Goal: Task Accomplishment & Management: Use online tool/utility

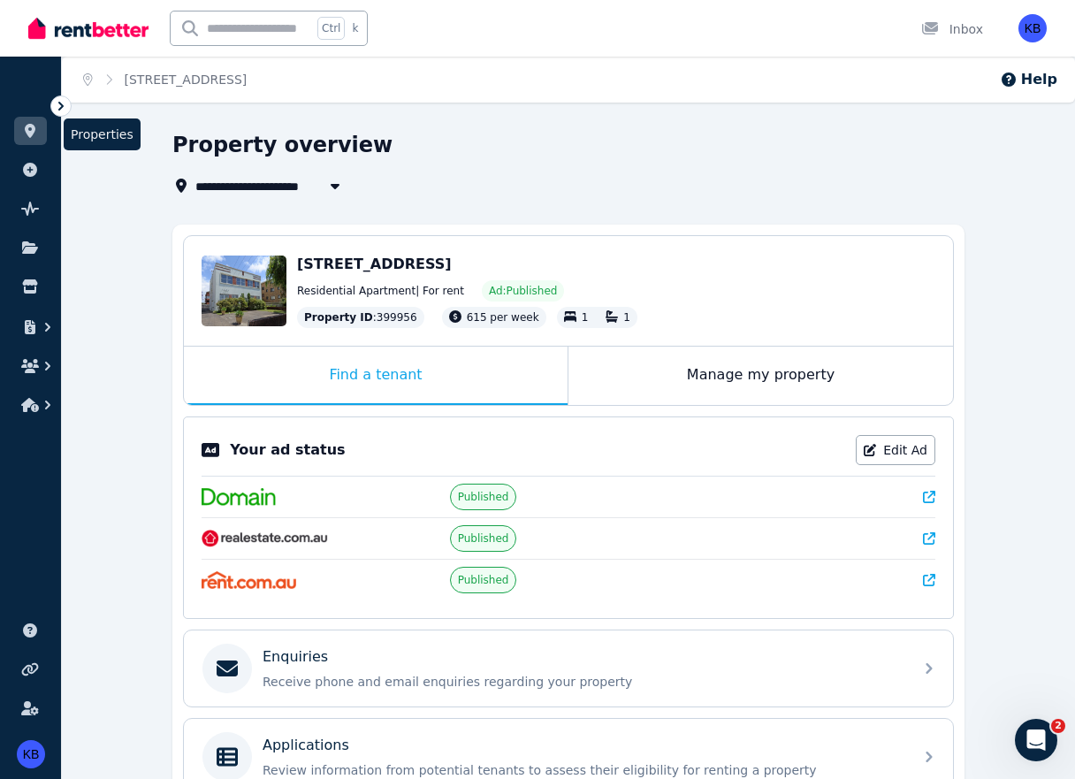
click at [19, 130] on link at bounding box center [30, 131] width 33 height 28
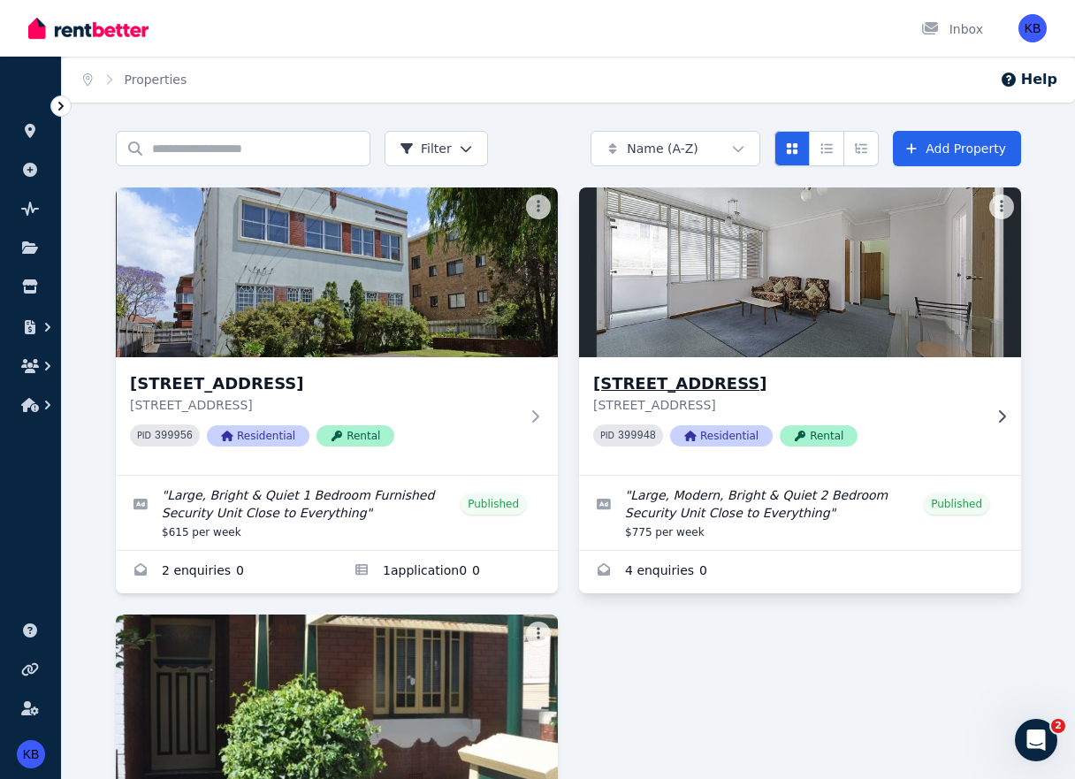
click at [917, 304] on img at bounding box center [800, 272] width 464 height 179
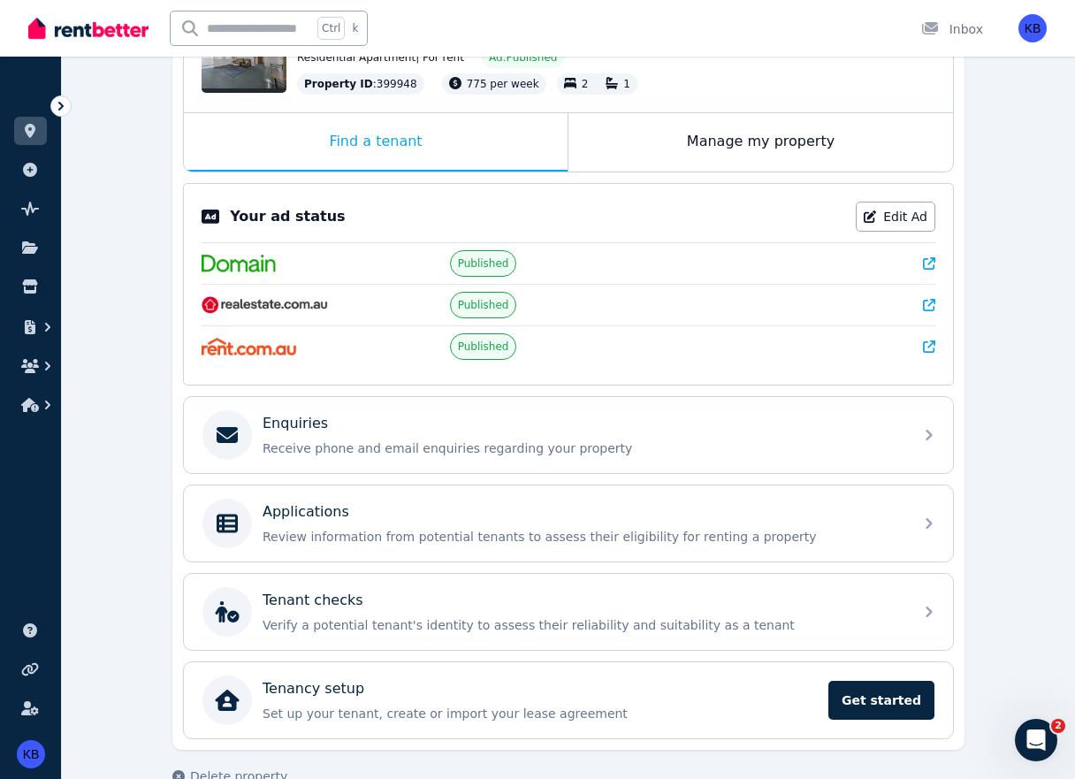
scroll to position [233, 0]
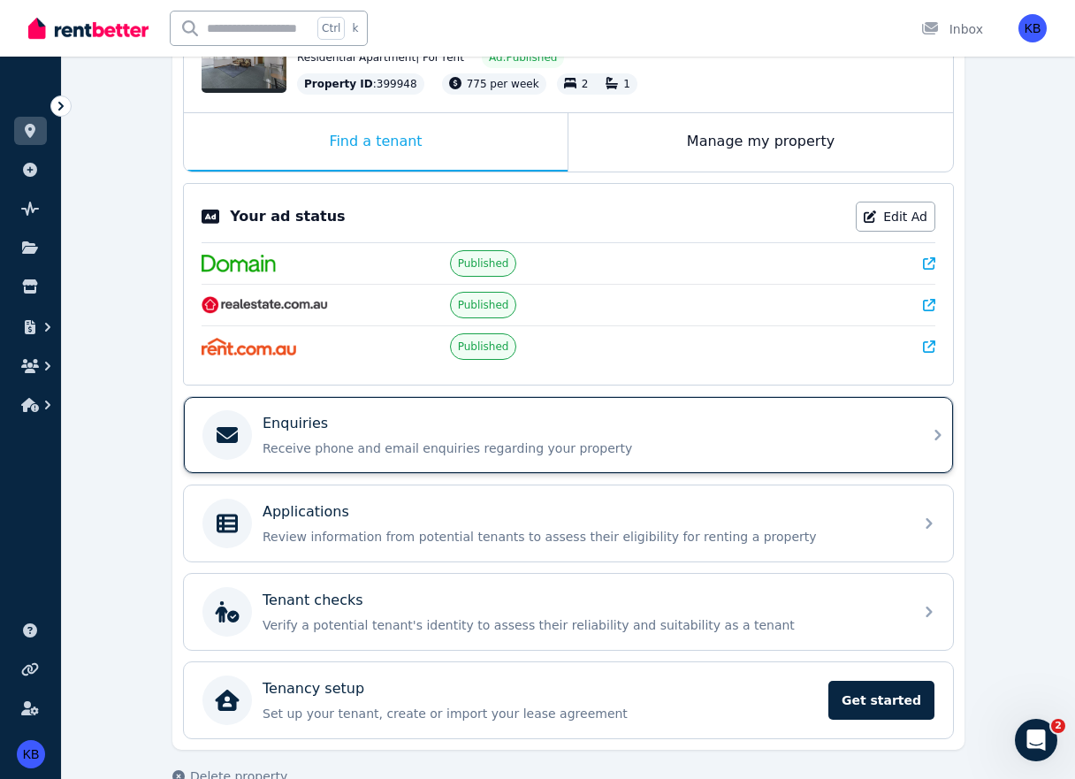
click at [278, 415] on p "Enquiries" at bounding box center [295, 423] width 65 height 21
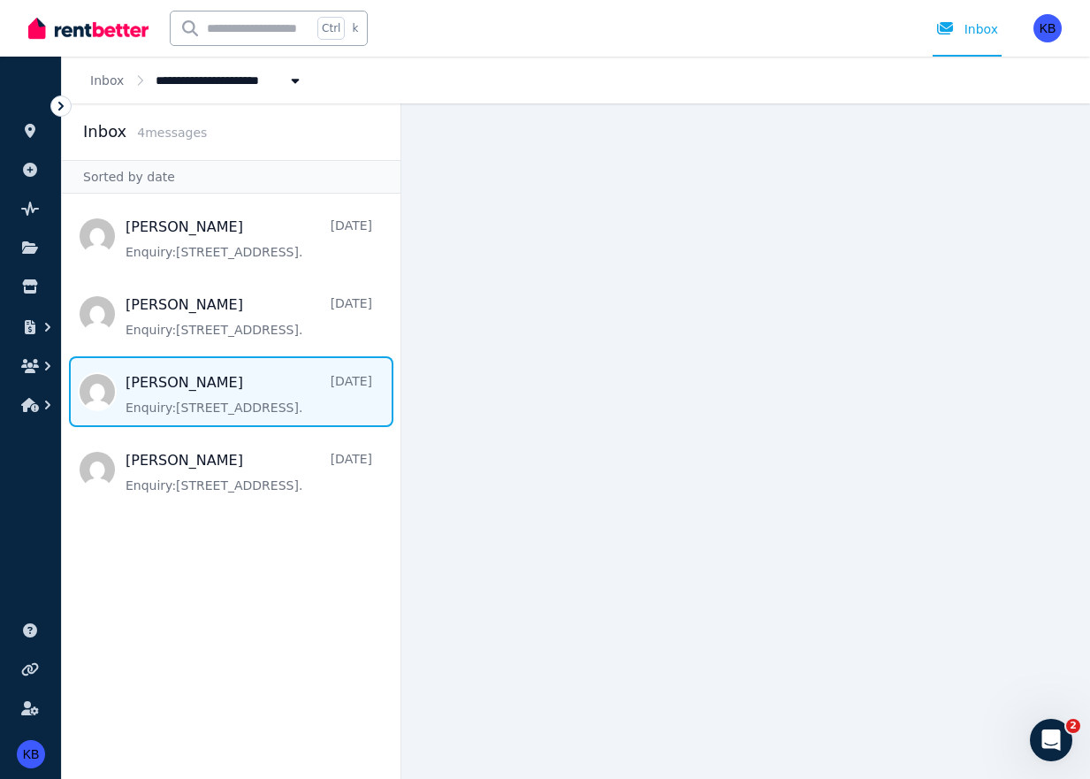
click at [228, 383] on span "Message list" at bounding box center [231, 391] width 339 height 71
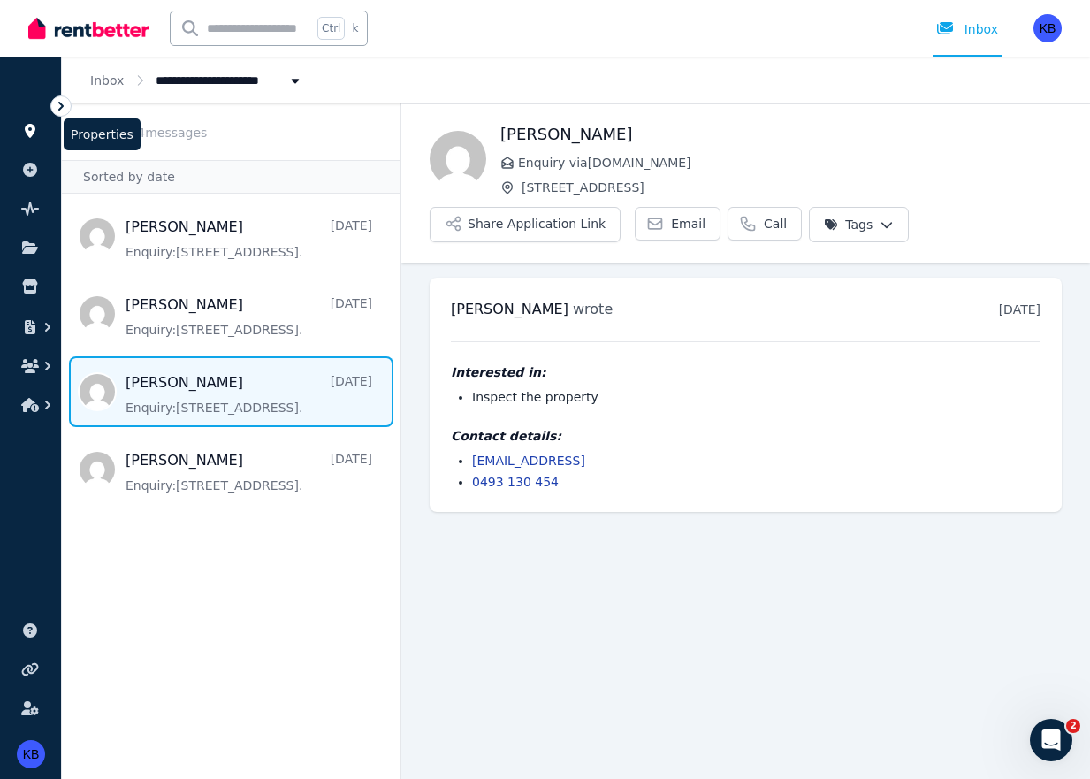
click at [27, 136] on icon at bounding box center [30, 131] width 18 height 14
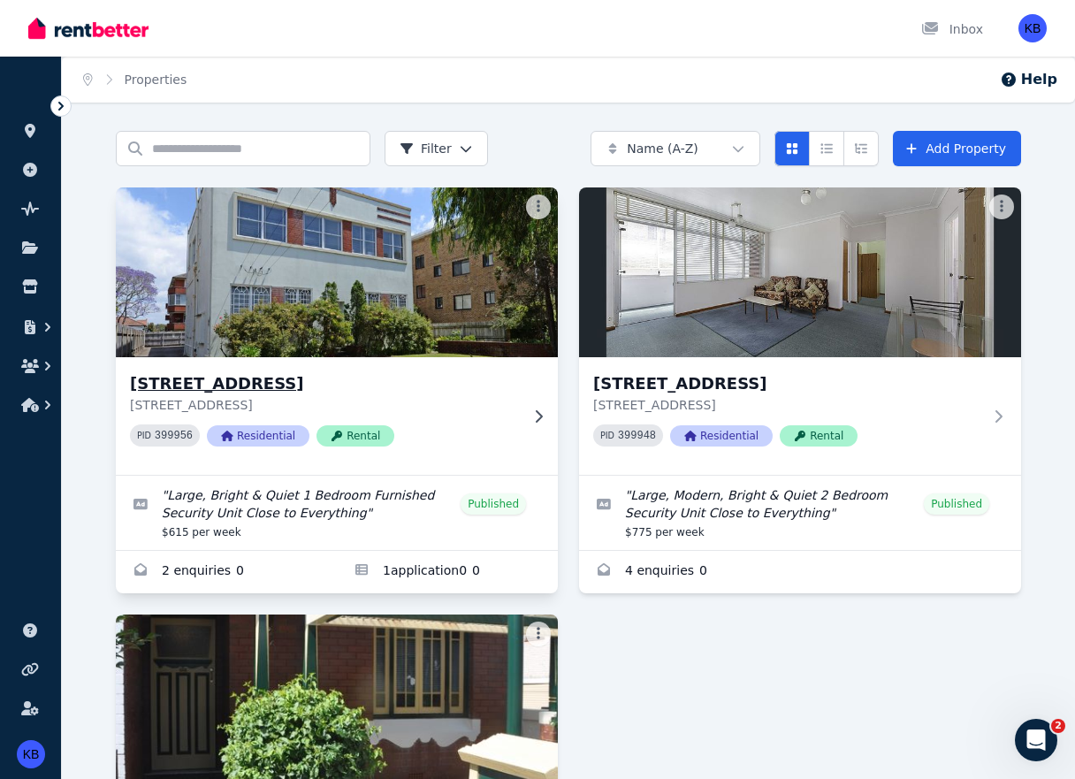
click at [388, 248] on img at bounding box center [337, 272] width 464 height 179
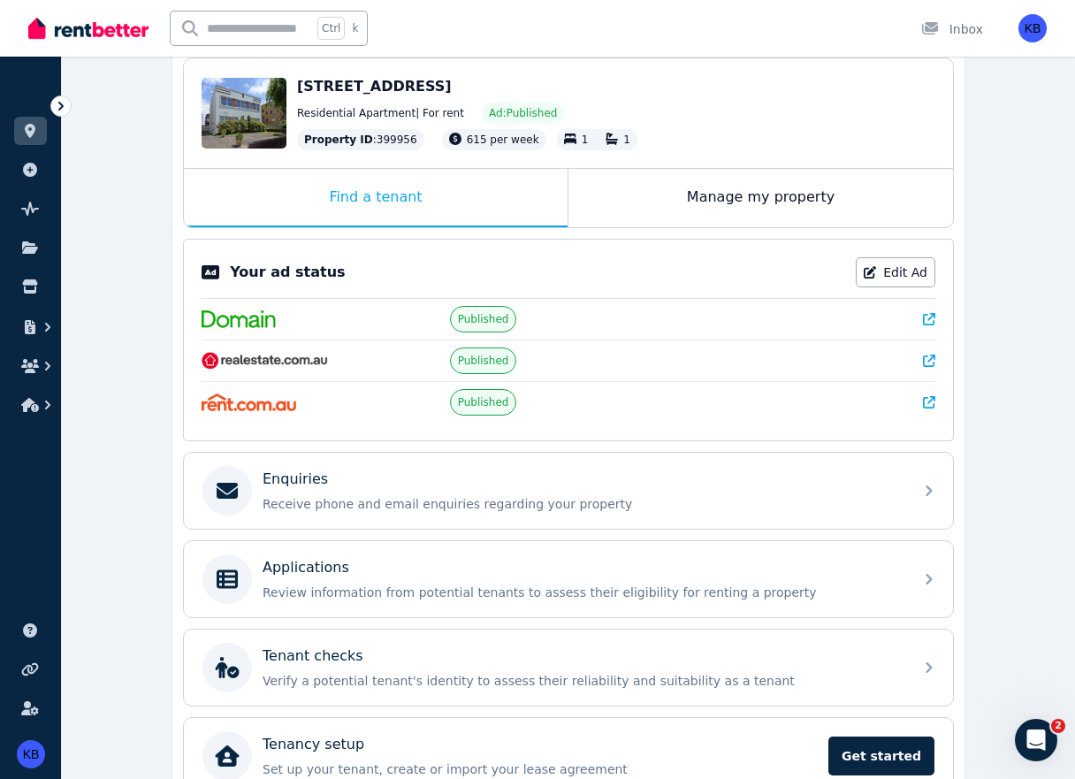
scroll to position [233, 0]
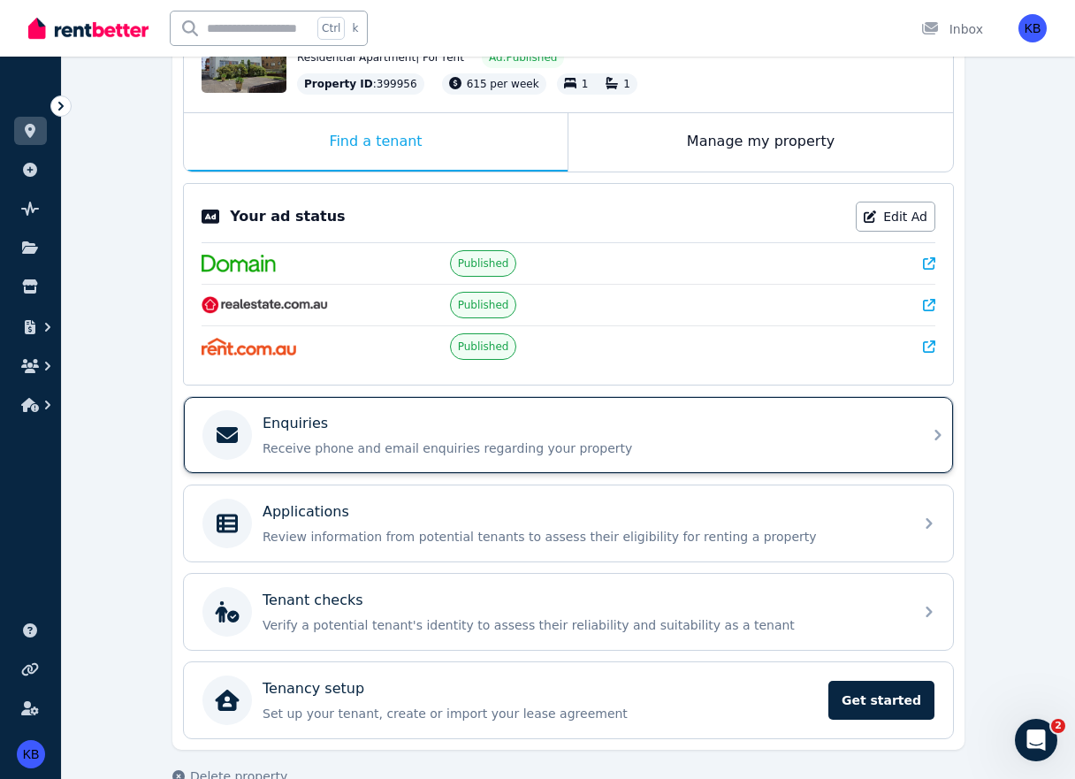
click at [287, 421] on p "Enquiries" at bounding box center [295, 423] width 65 height 21
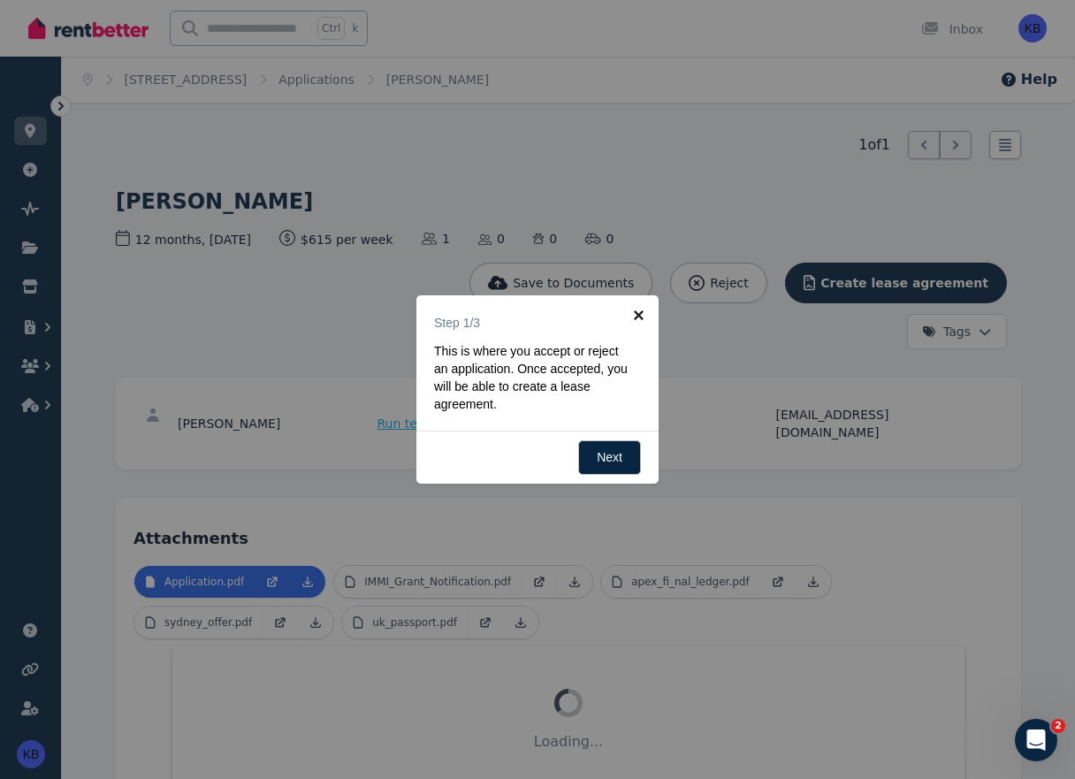
click at [643, 308] on link "×" at bounding box center [639, 315] width 40 height 40
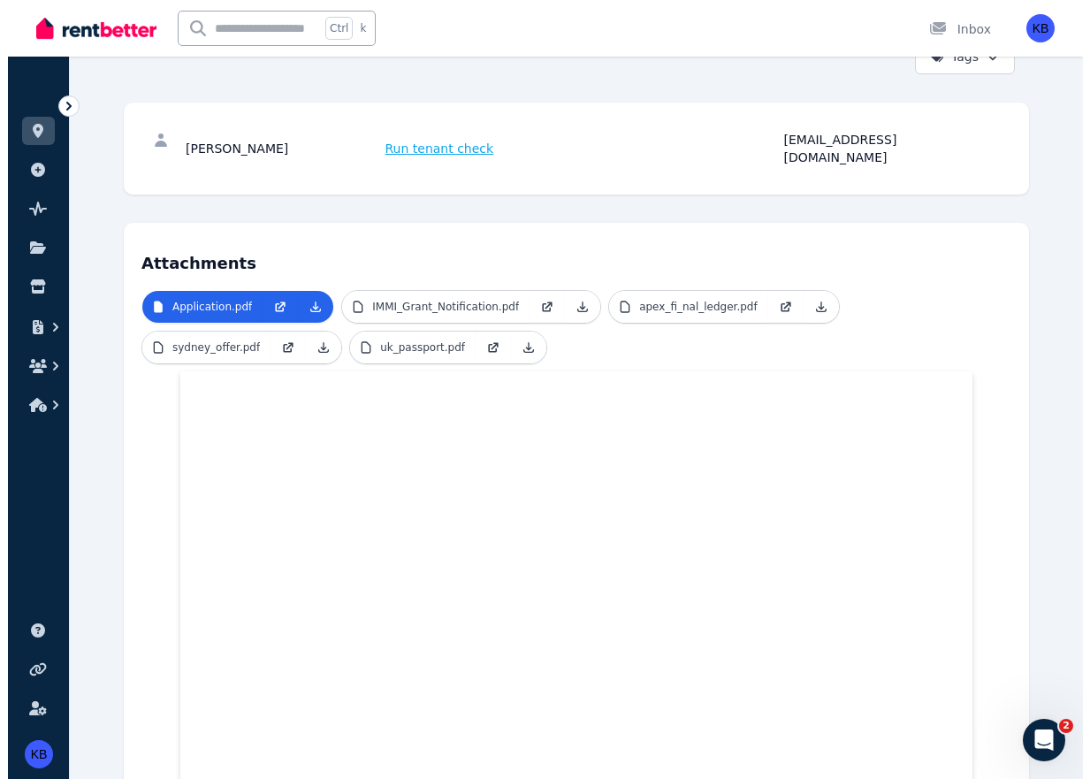
scroll to position [248, 0]
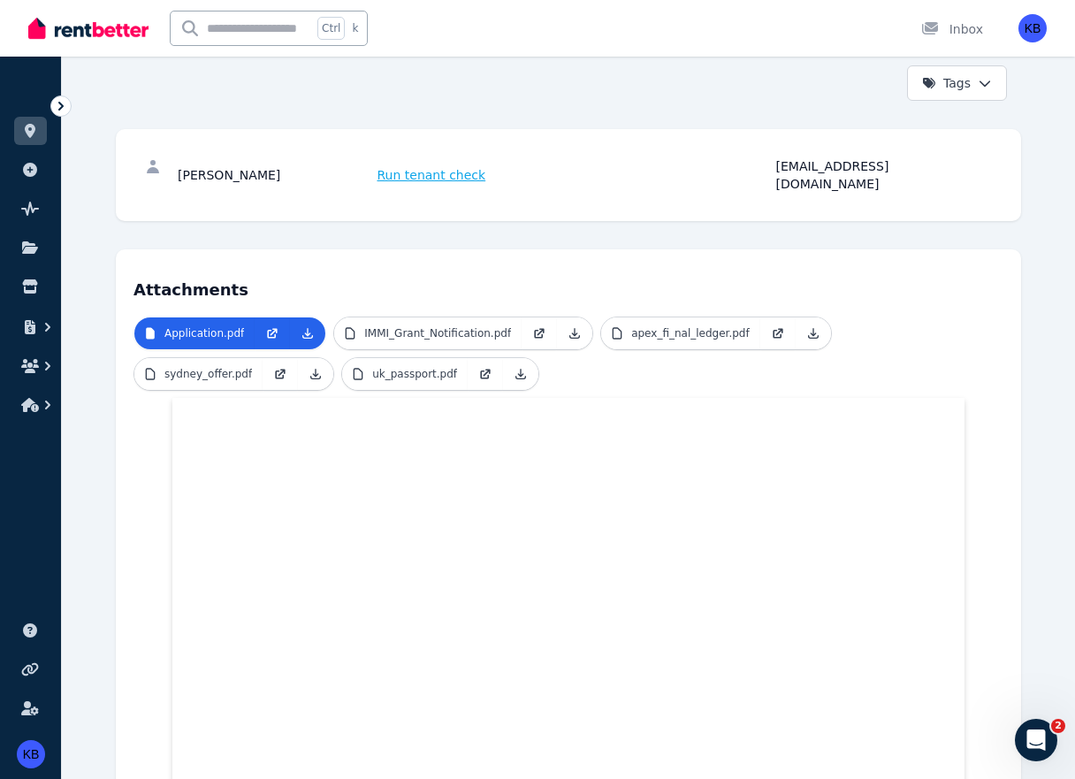
click at [425, 166] on span "Run tenant check" at bounding box center [431, 175] width 109 height 18
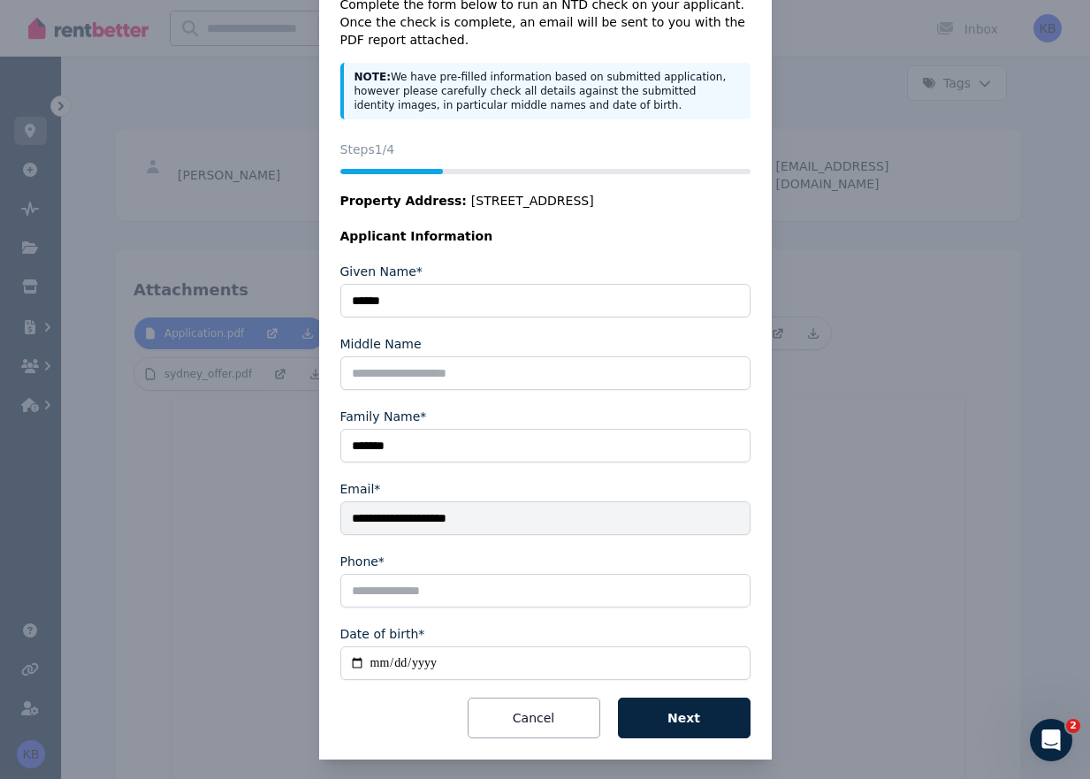
scroll to position [95, 0]
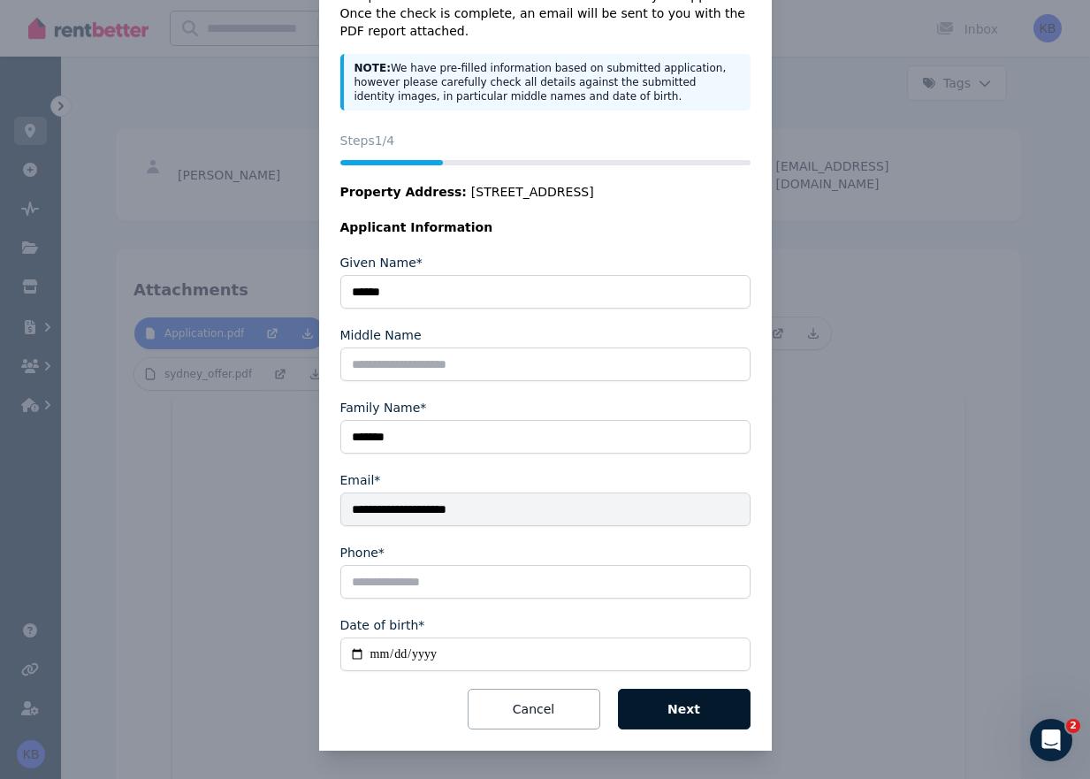
click at [660, 694] on button "Next" at bounding box center [684, 709] width 133 height 41
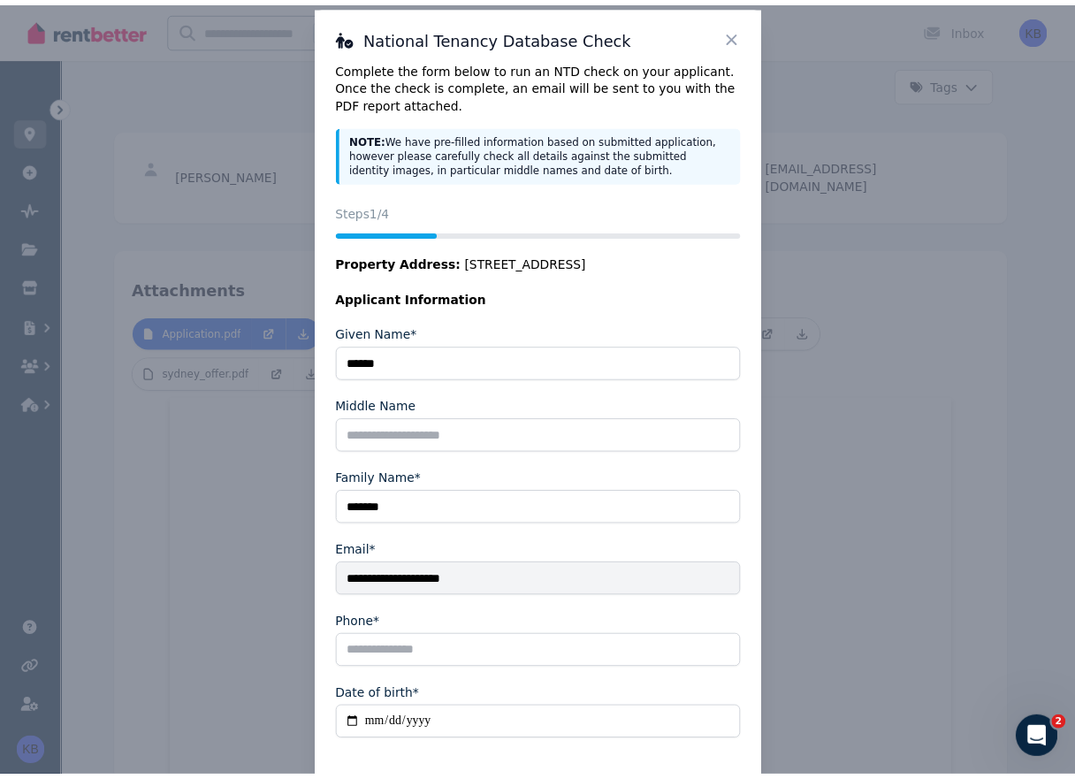
scroll to position [0, 0]
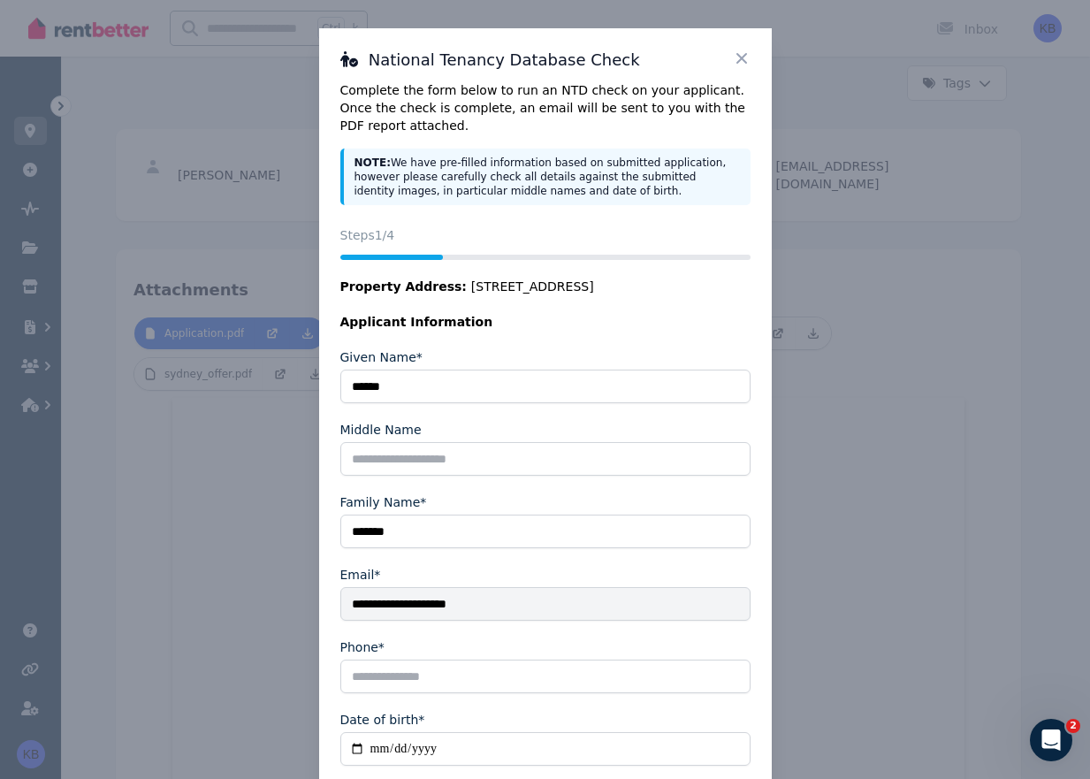
click at [391, 602] on input "**********" at bounding box center [545, 604] width 410 height 34
drag, startPoint x: 404, startPoint y: 602, endPoint x: 735, endPoint y: 55, distance: 639.7
click at [735, 55] on icon at bounding box center [742, 58] width 18 height 18
